Goal: Ask a question

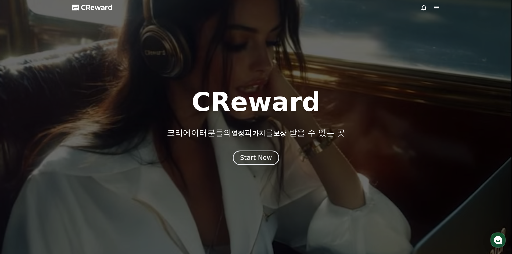
click at [252, 162] on button "Start Now" at bounding box center [256, 158] width 47 height 15
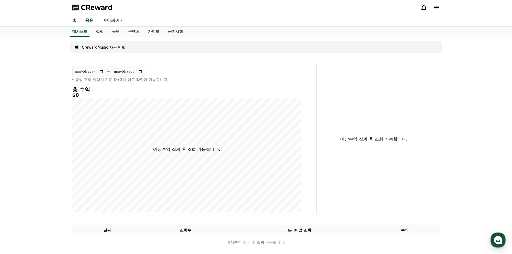
click at [100, 33] on link "실적" at bounding box center [100, 32] width 16 height 10
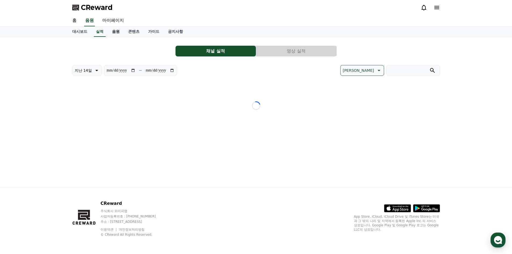
click at [116, 31] on link "음원" at bounding box center [116, 32] width 16 height 10
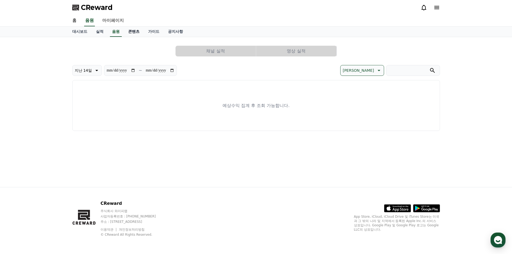
click at [136, 31] on link "콘텐츠" at bounding box center [134, 32] width 20 height 10
click at [149, 31] on link "가이드" at bounding box center [154, 32] width 20 height 10
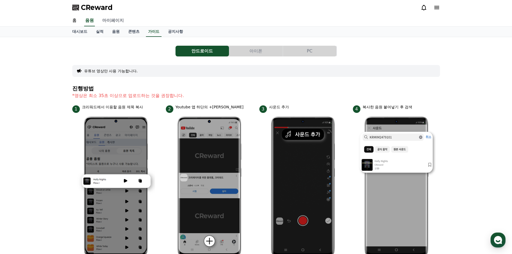
click at [116, 24] on link "마이페이지" at bounding box center [113, 20] width 30 height 11
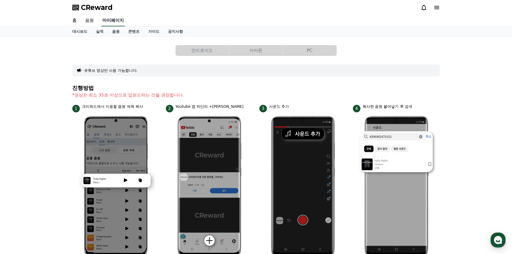
select select "**********"
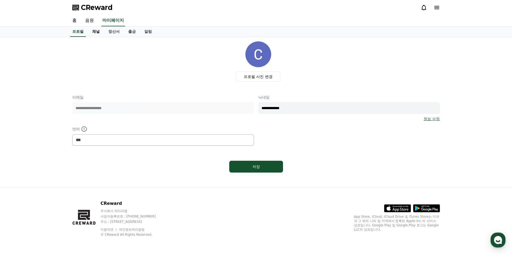
click at [101, 31] on link "채널" at bounding box center [96, 32] width 16 height 10
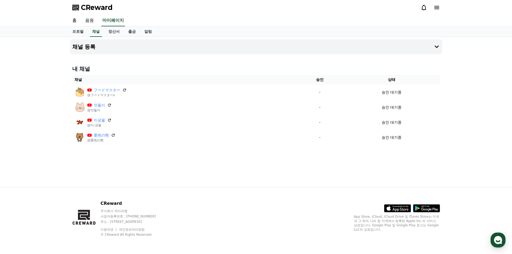
click at [491, 235] on button "CReward 상담 버튼" at bounding box center [498, 240] width 15 height 15
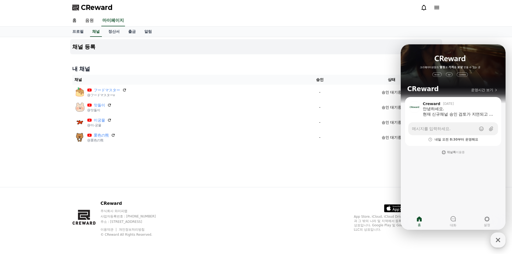
click at [495, 237] on icon "button" at bounding box center [498, 240] width 10 height 10
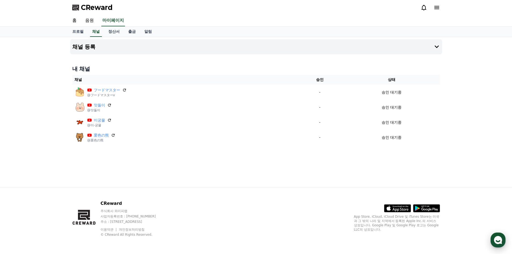
click at [495, 237] on icon "button" at bounding box center [498, 240] width 10 height 10
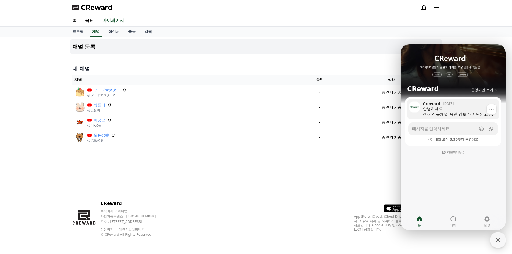
click at [458, 109] on div "안녕하세요. 현재 신규채널 승인 검토가 지연되고 있습니다. (이번 유튜브 정책으로 인해 내부 검토를 우선적으로 진행하고 있기 때문입니다.) 내…" at bounding box center [459, 111] width 73 height 11
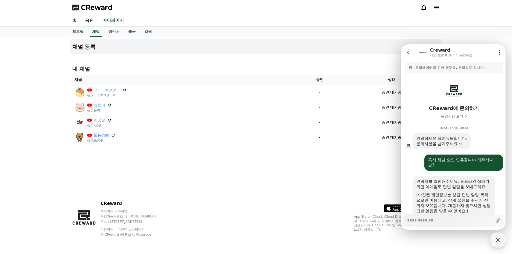
scroll to position [187, 0]
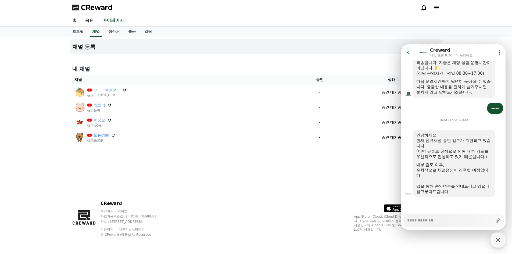
type textarea "*"
